Goal: Check status: Check status

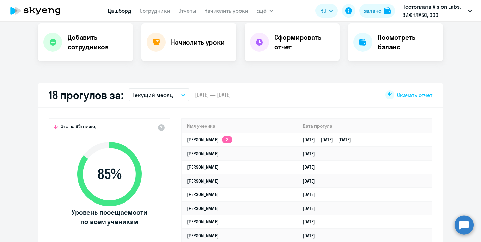
scroll to position [142, 0]
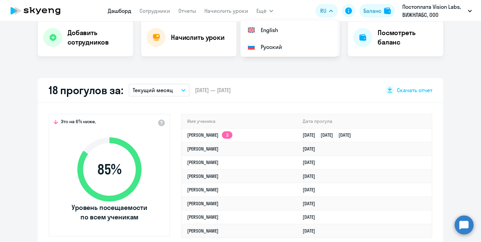
select select "30"
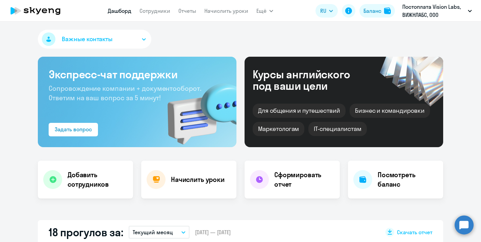
select select "30"
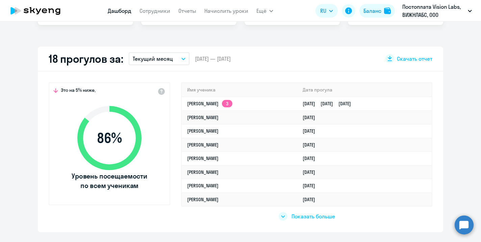
scroll to position [174, 0]
select select "30"
